Goal: Transaction & Acquisition: Purchase product/service

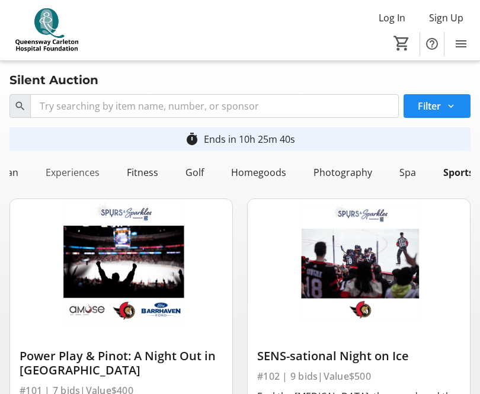
click at [74, 173] on div "Experiences" at bounding box center [72, 173] width 63 height 24
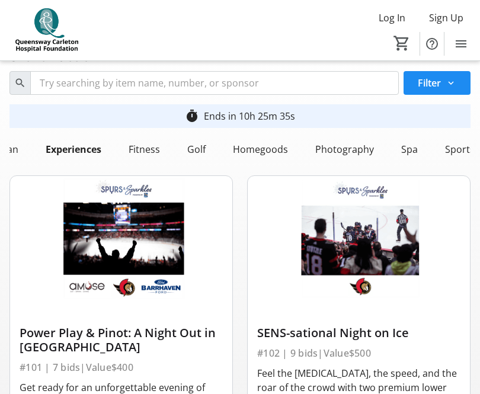
scroll to position [30, 0]
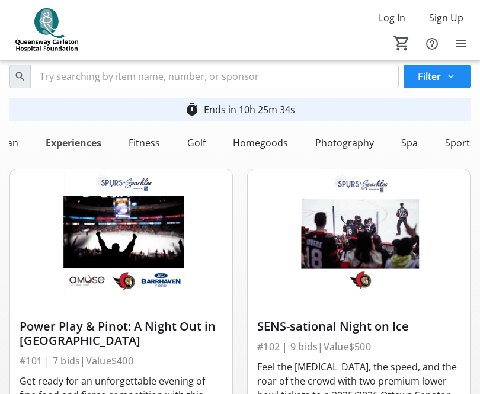
click at [79, 142] on div "Experiences" at bounding box center [73, 143] width 65 height 24
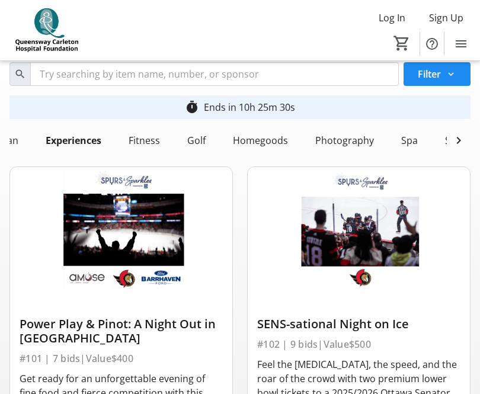
scroll to position [0, 0]
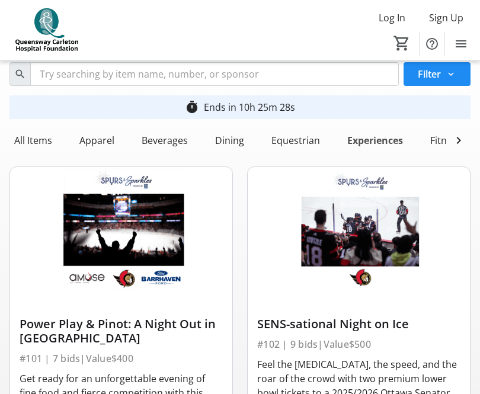
click at [371, 138] on div "Experiences" at bounding box center [375, 141] width 65 height 24
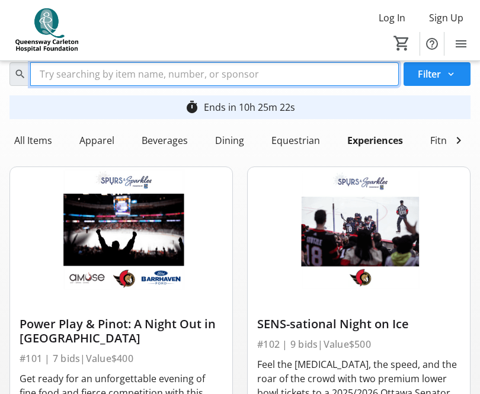
click at [52, 75] on input "Search" at bounding box center [214, 74] width 369 height 24
type input "Experiences"
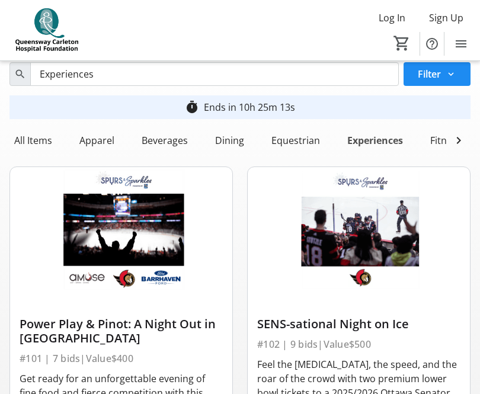
click at [355, 140] on div "Experiences" at bounding box center [375, 141] width 65 height 24
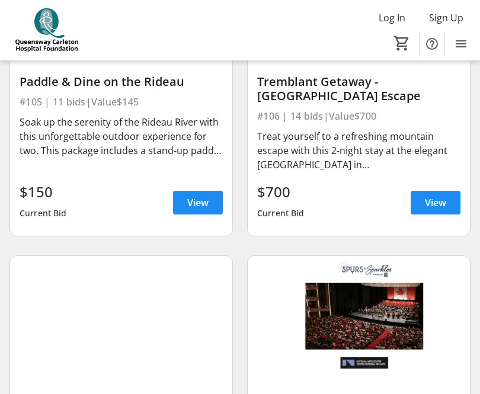
scroll to position [609, 0]
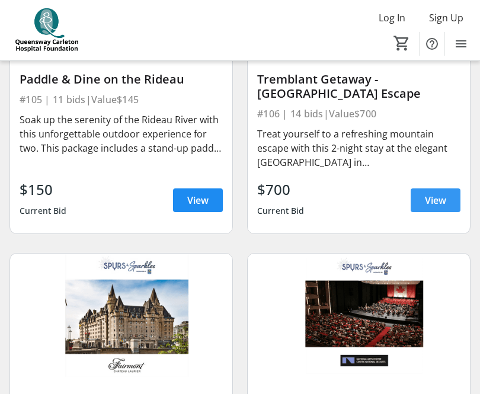
click at [431, 203] on span "View" at bounding box center [435, 200] width 21 height 14
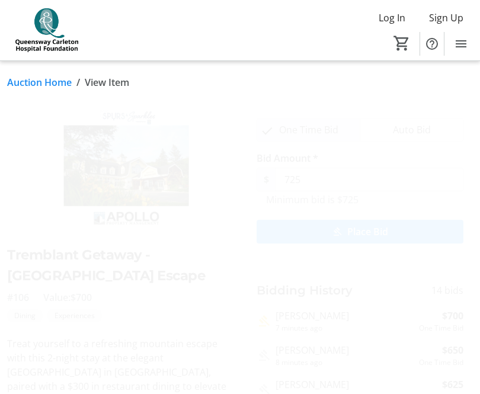
click at [39, 81] on link "Auction Home" at bounding box center [39, 82] width 65 height 14
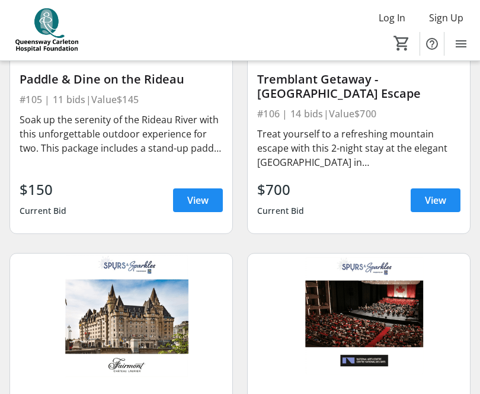
scroll to position [610, 0]
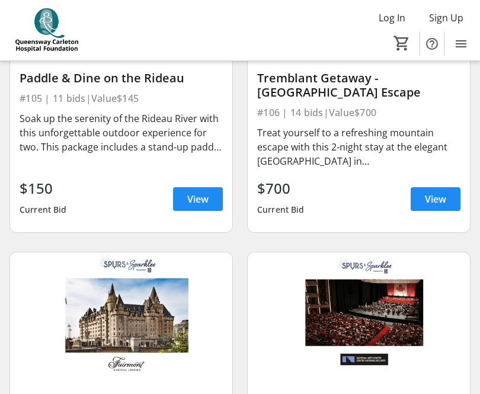
click at [319, 158] on div "Treat yourself to a refreshing mountain escape with this 2-night stay at the el…" at bounding box center [358, 147] width 203 height 43
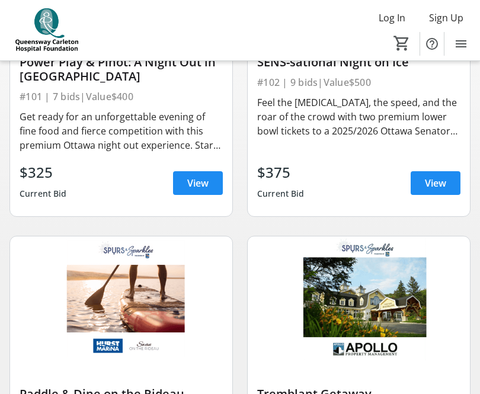
scroll to position [305, 0]
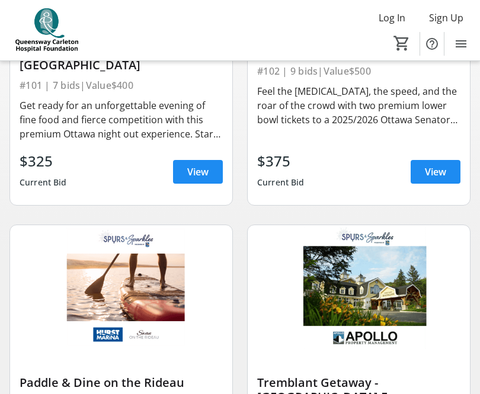
click at [368, 283] on img at bounding box center [359, 287] width 222 height 125
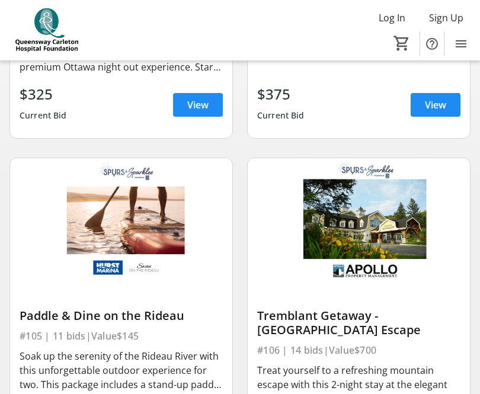
scroll to position [374, 0]
